Goal: Navigation & Orientation: Find specific page/section

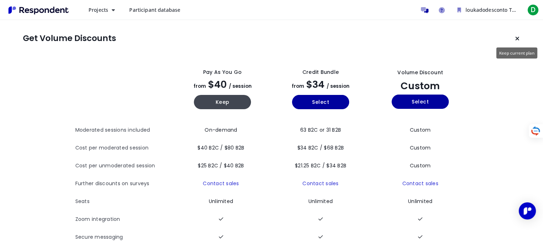
click at [518, 39] on icon "Keep current plan" at bounding box center [517, 39] width 4 height 6
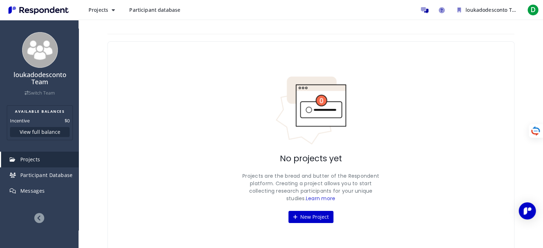
click at [49, 160] on link "Projects" at bounding box center [39, 160] width 77 height 16
click at [57, 173] on span "Participant Database" at bounding box center [46, 175] width 52 height 7
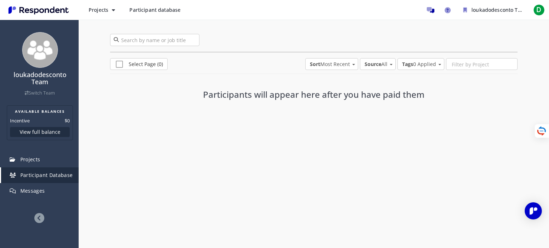
click at [152, 11] on span "Participant database" at bounding box center [154, 9] width 51 height 7
click at [56, 6] on img "Main navigation" at bounding box center [39, 10] width 66 height 12
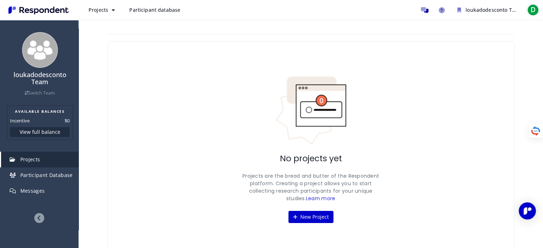
click at [534, 11] on span "D" at bounding box center [532, 9] width 11 height 11
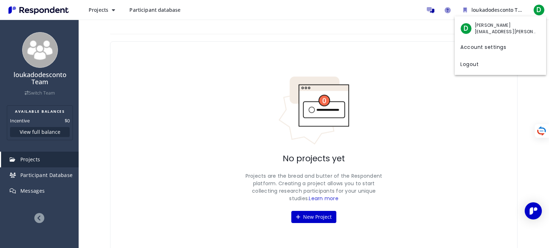
click at [164, 10] on md-backdrop at bounding box center [274, 124] width 549 height 248
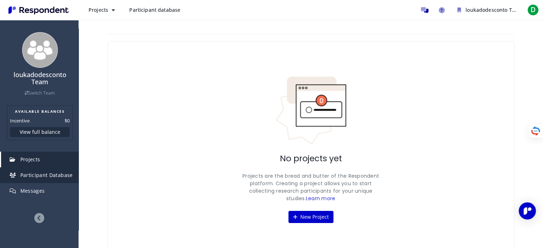
click at [69, 177] on span "Participant Database" at bounding box center [46, 175] width 52 height 7
